Goal: Transaction & Acquisition: Obtain resource

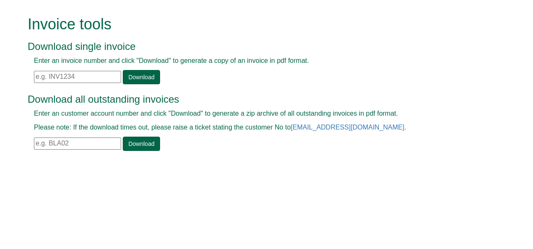
click at [84, 76] on input "text" at bounding box center [77, 77] width 87 height 12
paste input "INV1372016"
click at [135, 76] on link "Download" at bounding box center [141, 77] width 37 height 14
drag, startPoint x: 78, startPoint y: 76, endPoint x: 0, endPoint y: 94, distance: 80.0
click at [0, 94] on html "Invoice tools Download single invoice Enter an invoice number and click "Downlo…" at bounding box center [266, 84] width 533 height 169
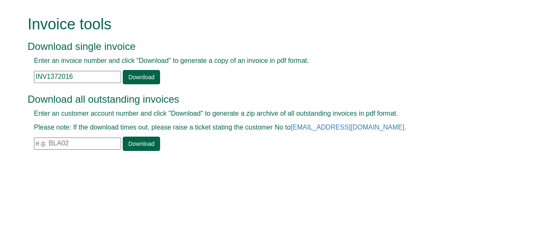
paste input "6847"
click at [130, 77] on link "Download" at bounding box center [141, 77] width 37 height 14
drag, startPoint x: 80, startPoint y: 78, endPoint x: 0, endPoint y: 93, distance: 81.9
click at [0, 93] on html "Invoice tools Download single invoice Enter an invoice number and click "Downlo…" at bounding box center [266, 84] width 533 height 169
paste input "993"
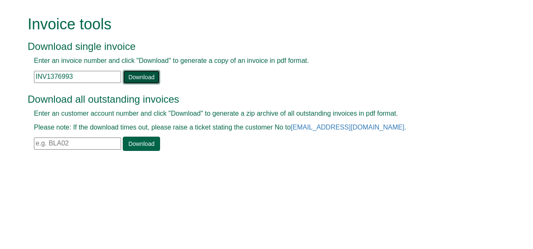
click at [137, 73] on link "Download" at bounding box center [141, 77] width 37 height 14
drag, startPoint x: 80, startPoint y: 77, endPoint x: 7, endPoint y: 101, distance: 76.4
click at [7, 101] on form "Invoice tools Download single invoice Enter an invoice number and click "Downlo…" at bounding box center [266, 84] width 533 height 169
paste input "27314"
click at [129, 80] on link "Download" at bounding box center [141, 77] width 37 height 14
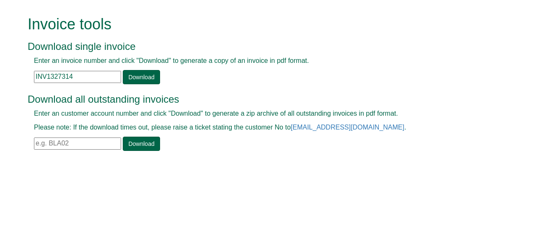
drag, startPoint x: 76, startPoint y: 76, endPoint x: 0, endPoint y: 101, distance: 80.3
click at [0, 101] on html "Invoice tools Download single invoice Enter an invoice number and click "Downlo…" at bounding box center [266, 84] width 533 height 169
paste input "77672"
click at [136, 78] on link "Download" at bounding box center [141, 77] width 37 height 14
drag, startPoint x: 78, startPoint y: 78, endPoint x: -2, endPoint y: 73, distance: 79.8
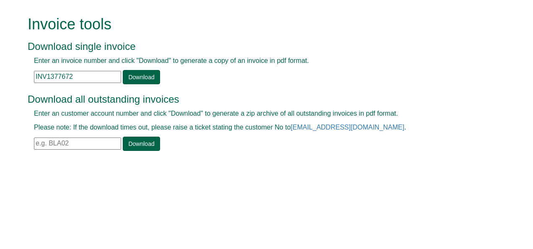
click at [0, 73] on html "Invoice tools Download single invoice Enter an invoice number and click "Downlo…" at bounding box center [266, 84] width 533 height 169
paste input "759"
type input "INV1377759"
click at [130, 75] on link "Download" at bounding box center [141, 77] width 37 height 14
